Goal: Information Seeking & Learning: Understand process/instructions

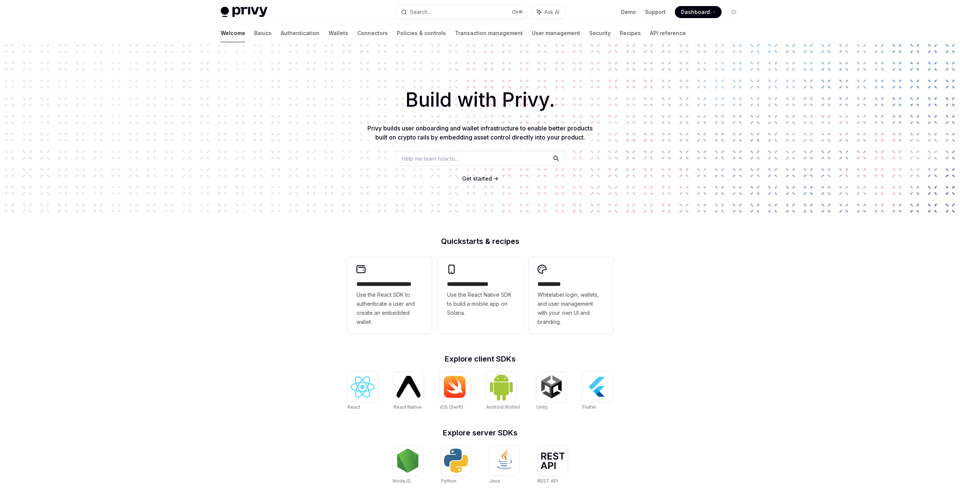
scroll to position [104, 0]
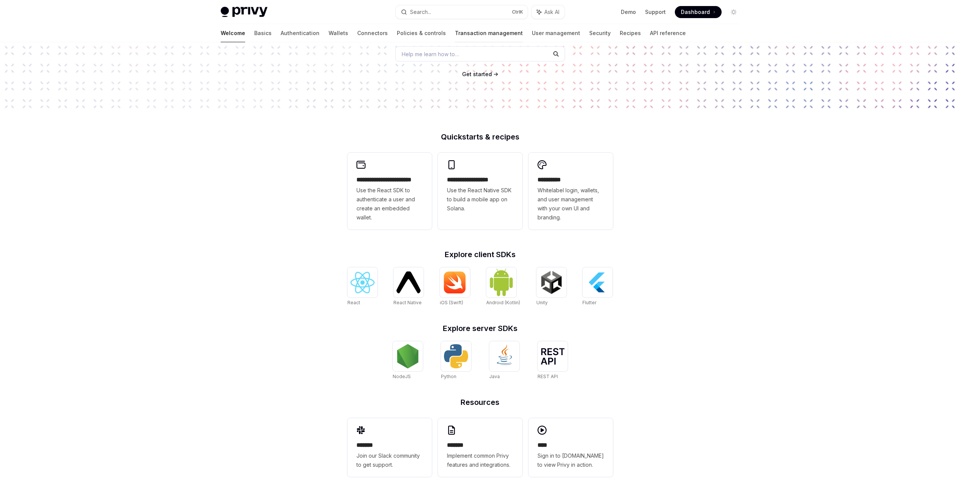
click at [455, 32] on link "Transaction management" at bounding box center [489, 33] width 68 height 18
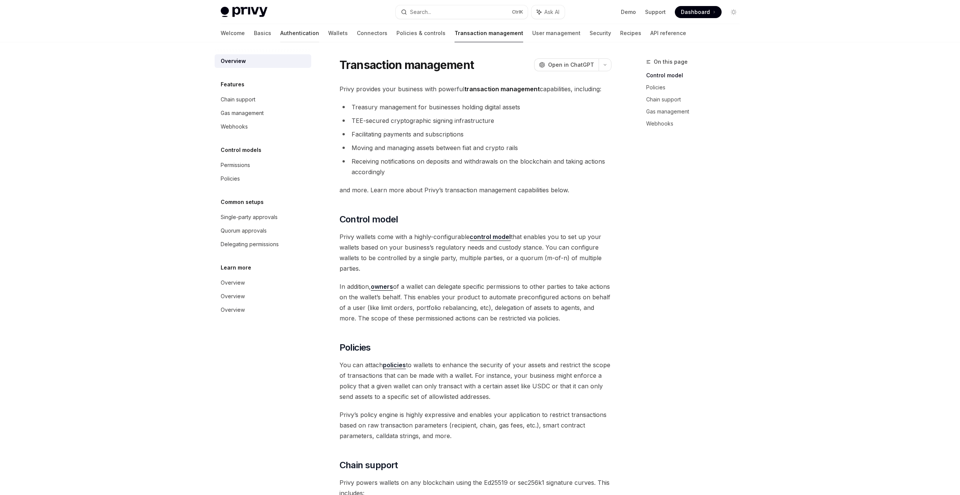
click at [280, 32] on link "Authentication" at bounding box center [299, 33] width 39 height 18
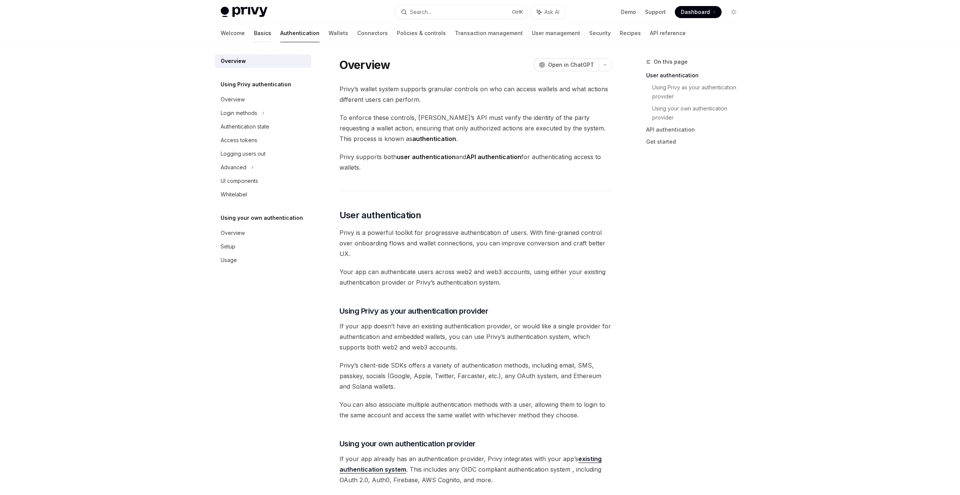
click at [254, 35] on link "Basics" at bounding box center [262, 33] width 17 height 18
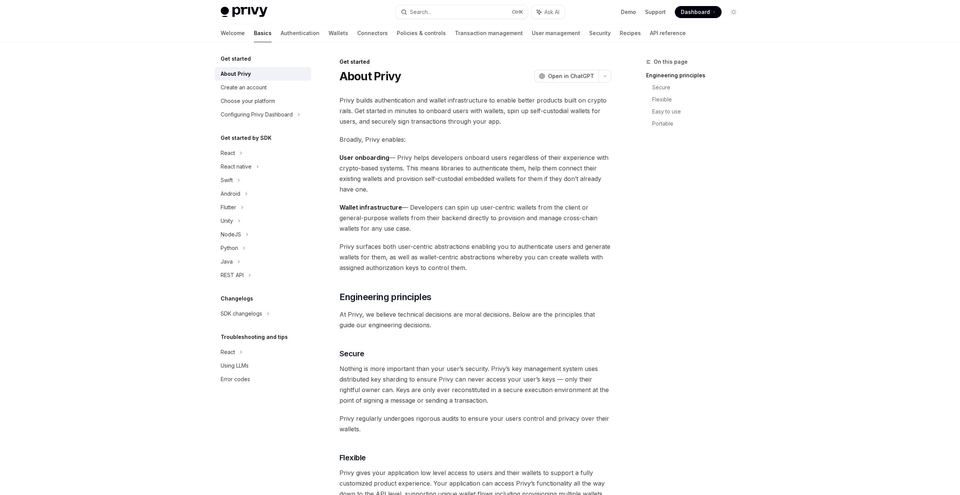
click at [254, 31] on link "Basics" at bounding box center [263, 33] width 18 height 18
click at [101, 238] on div "Privy Docs home page Search... Ctrl K Ask AI Demo Support Dashboard Dashboard S…" at bounding box center [480, 493] width 960 height 987
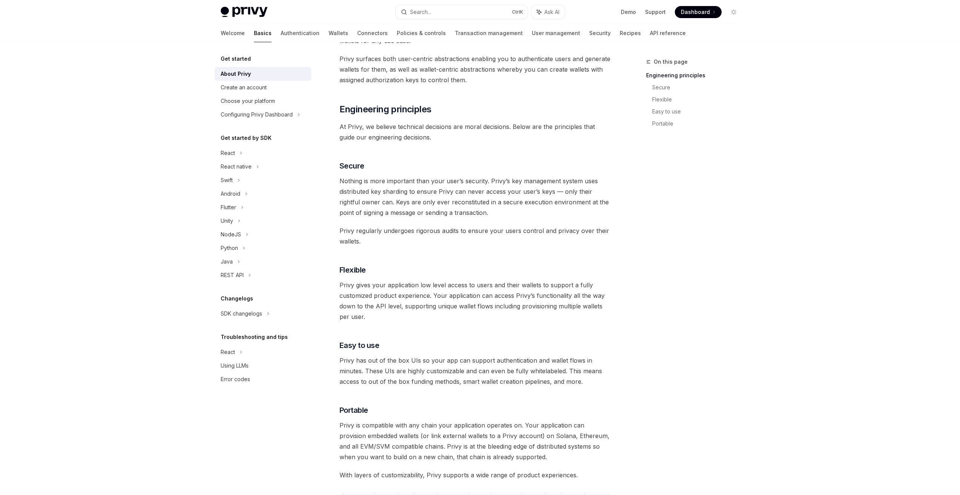
scroll to position [189, 0]
click at [232, 247] on div "Python" at bounding box center [229, 248] width 17 height 9
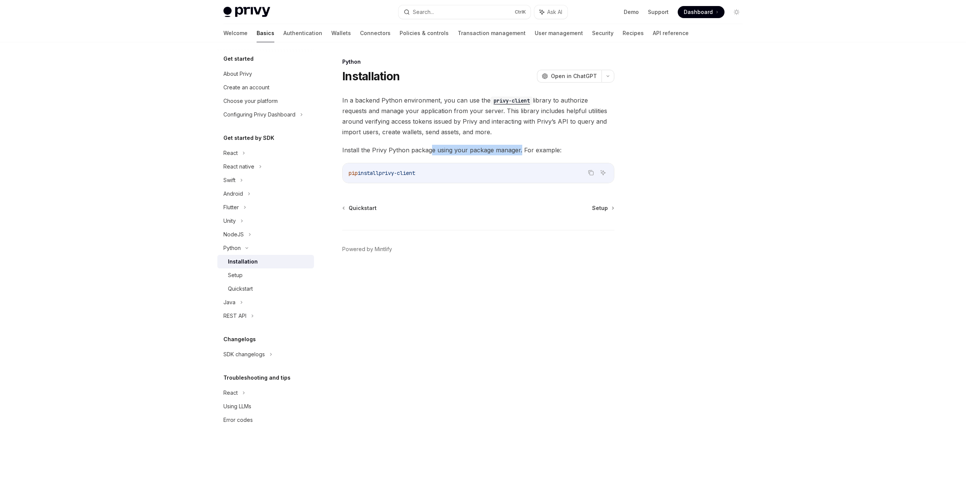
drag, startPoint x: 429, startPoint y: 150, endPoint x: 520, endPoint y: 150, distance: 90.9
click at [520, 150] on span "Install the Privy Python package using your package manager. For example:" at bounding box center [478, 150] width 272 height 11
click at [343, 209] on link "Quickstart" at bounding box center [360, 208] width 34 height 8
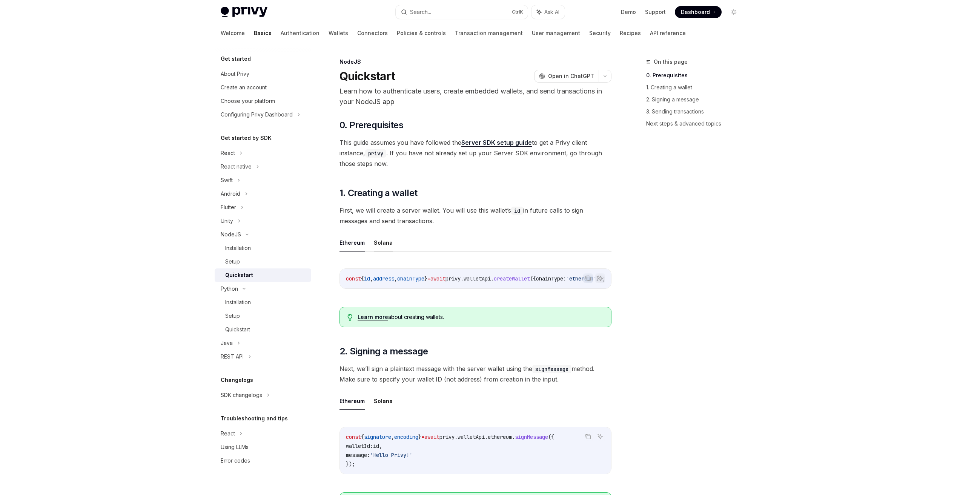
click at [383, 244] on button "Solana" at bounding box center [383, 243] width 19 height 18
click at [353, 239] on button "Ethereum" at bounding box center [352, 243] width 25 height 18
click at [381, 241] on button "Solana" at bounding box center [383, 243] width 19 height 18
type textarea "*"
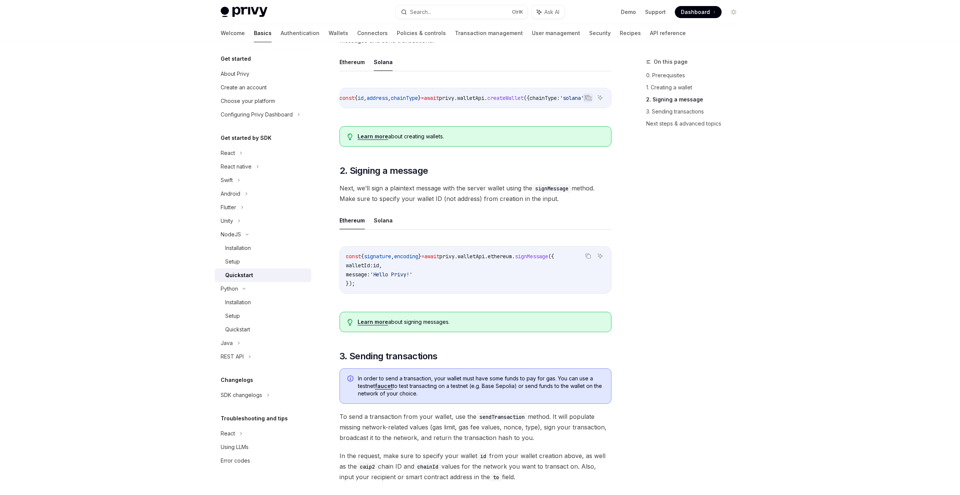
scroll to position [302, 0]
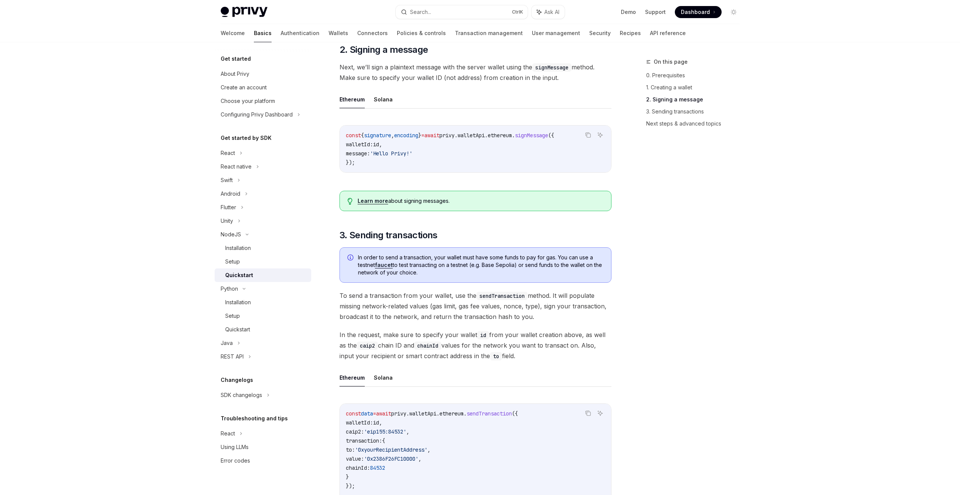
click at [675, 254] on div "On this page 0. Prerequisites 1. Creating a wallet 2. Signing a message 3. Send…" at bounding box center [688, 276] width 115 height 438
